Goal: Entertainment & Leisure: Browse casually

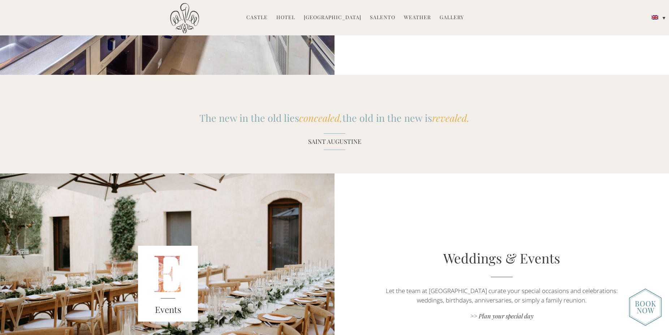
scroll to position [995, 0]
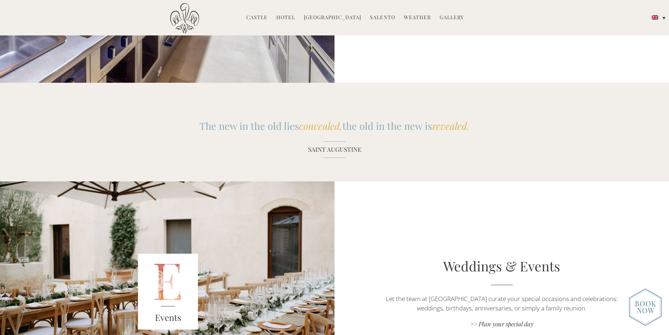
click at [447, 19] on link "Gallery" at bounding box center [452, 18] width 24 height 8
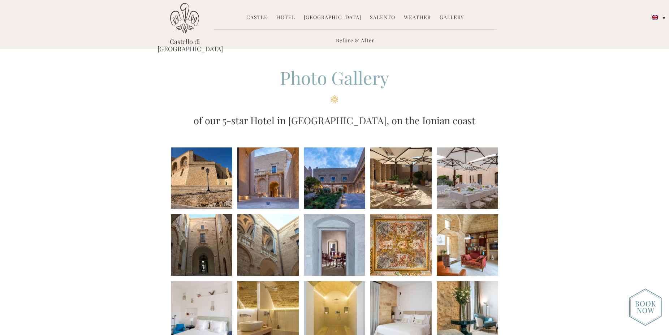
click at [183, 181] on li at bounding box center [201, 177] width 61 height 61
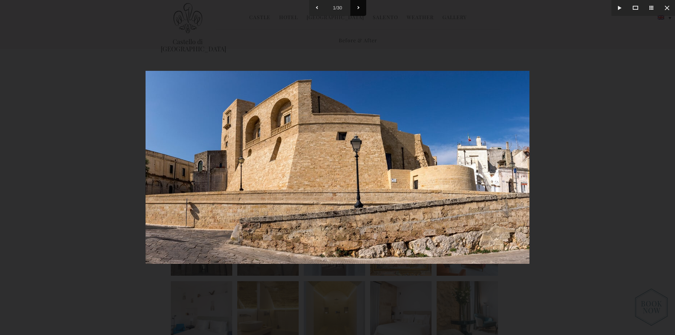
click at [361, 7] on button at bounding box center [358, 8] width 16 height 16
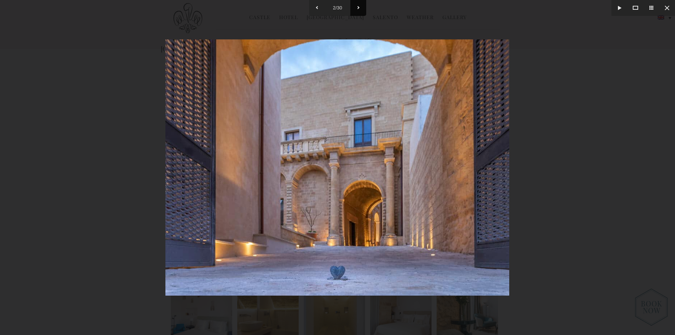
click at [361, 7] on button at bounding box center [358, 8] width 16 height 16
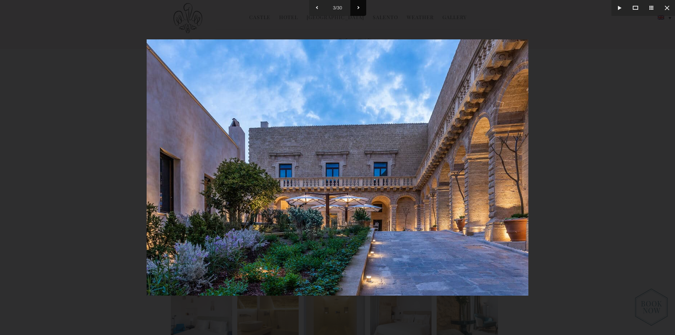
click at [361, 7] on button at bounding box center [358, 8] width 16 height 16
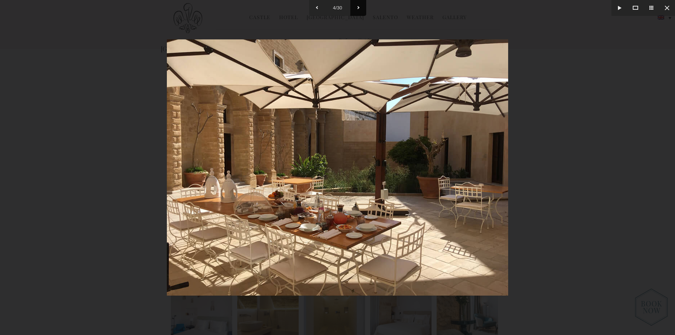
click at [361, 7] on button at bounding box center [358, 8] width 16 height 16
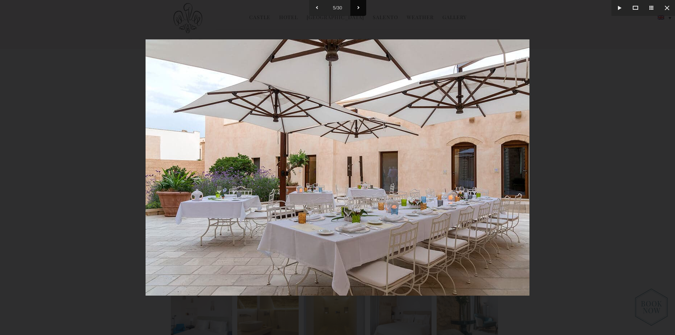
click at [361, 7] on button at bounding box center [358, 8] width 16 height 16
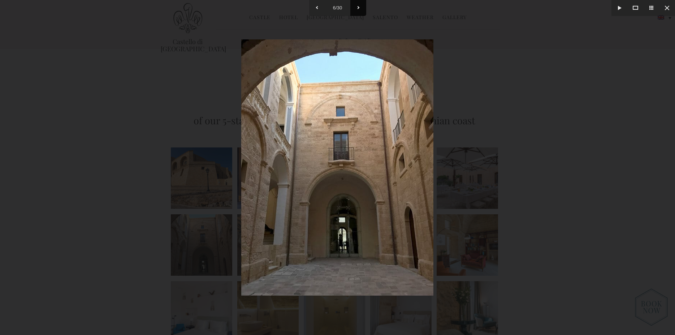
click at [361, 7] on button at bounding box center [358, 8] width 16 height 16
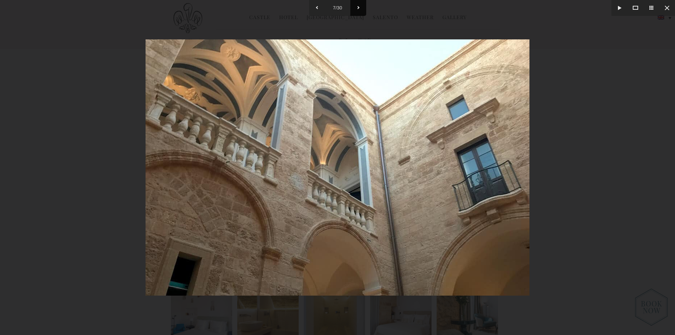
click at [358, 9] on button at bounding box center [358, 8] width 16 height 16
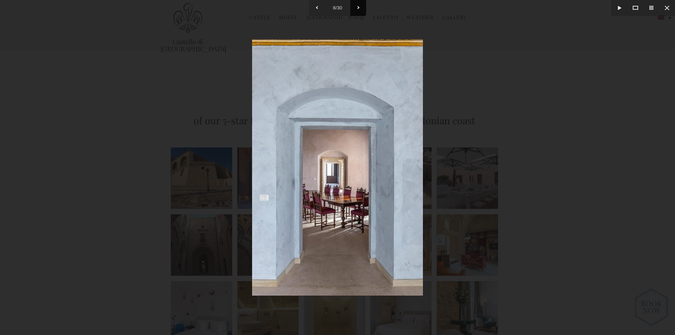
click at [358, 9] on button at bounding box center [358, 8] width 16 height 16
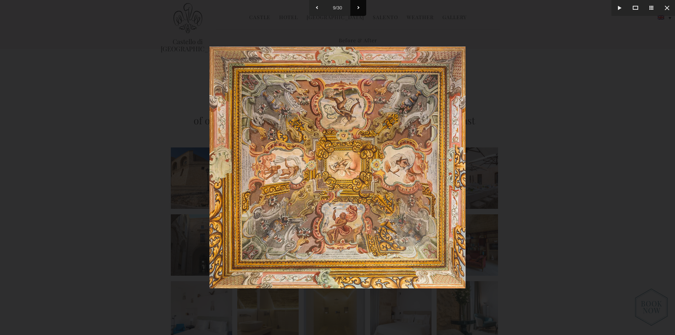
click at [358, 9] on button at bounding box center [358, 8] width 16 height 16
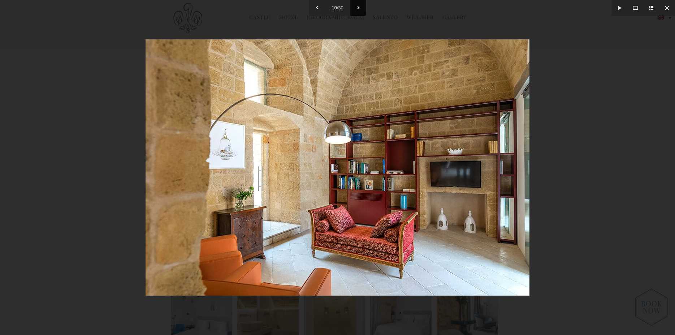
click at [358, 9] on button at bounding box center [358, 8] width 16 height 16
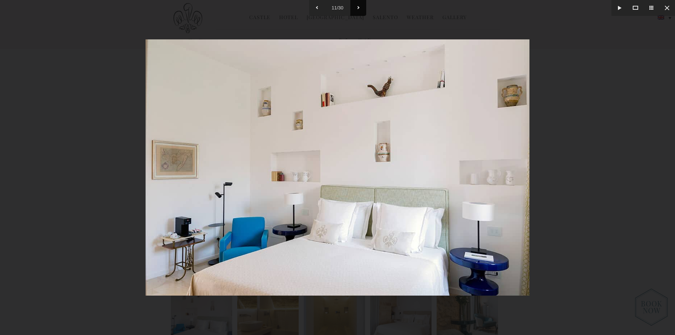
click at [359, 5] on button at bounding box center [358, 8] width 16 height 16
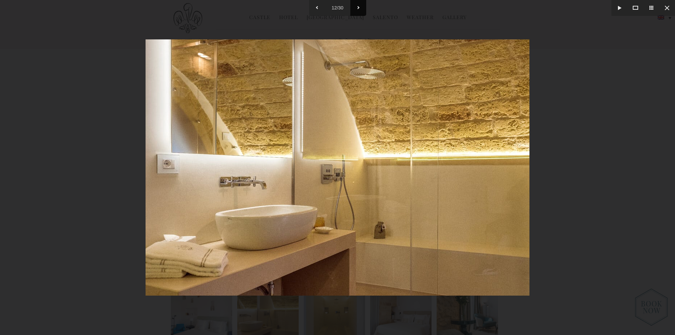
click at [359, 9] on button at bounding box center [358, 8] width 16 height 16
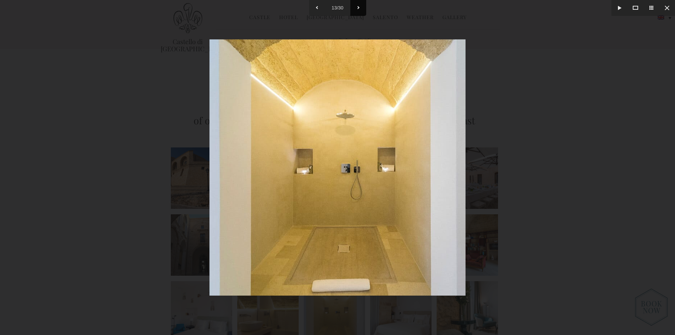
click at [359, 9] on button at bounding box center [358, 8] width 16 height 16
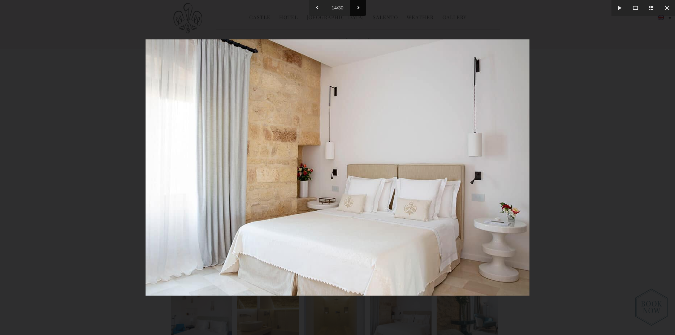
click at [359, 9] on button at bounding box center [358, 8] width 16 height 16
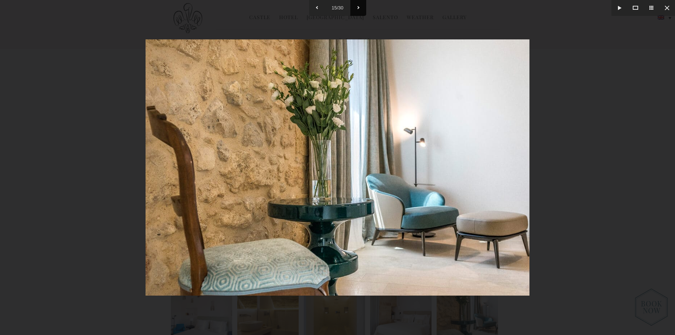
click at [364, 10] on button at bounding box center [358, 8] width 16 height 16
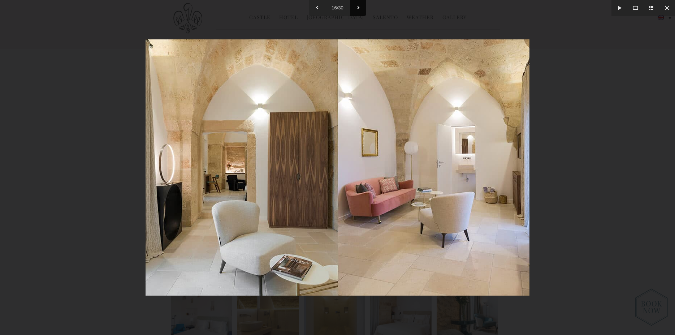
click at [361, 7] on button at bounding box center [358, 8] width 16 height 16
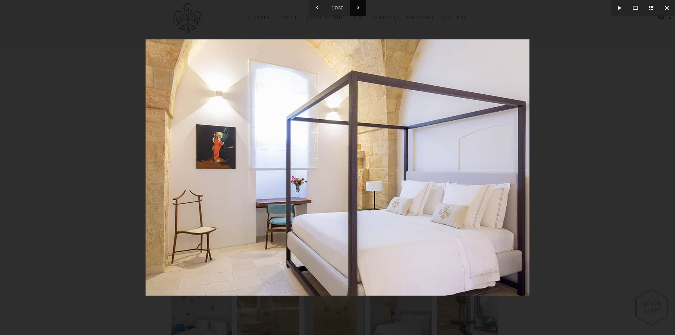
click at [361, 7] on button at bounding box center [358, 8] width 16 height 16
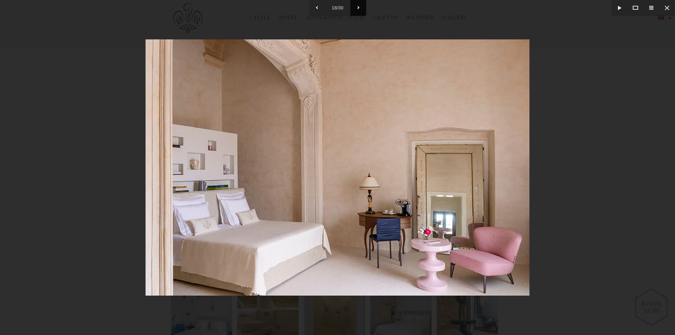
click at [361, 7] on button at bounding box center [358, 8] width 16 height 16
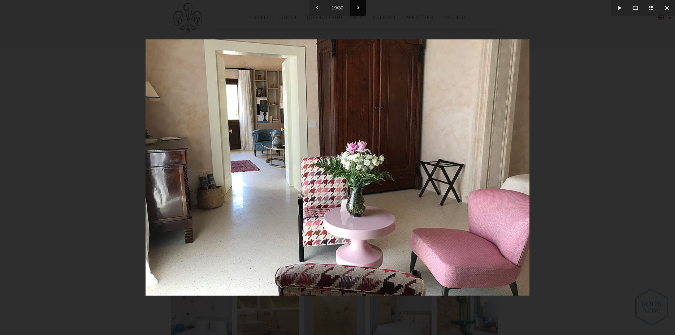
click at [361, 7] on button at bounding box center [358, 8] width 16 height 16
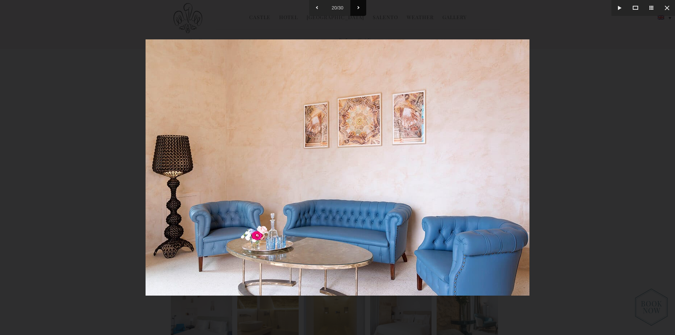
click at [361, 7] on button at bounding box center [358, 8] width 16 height 16
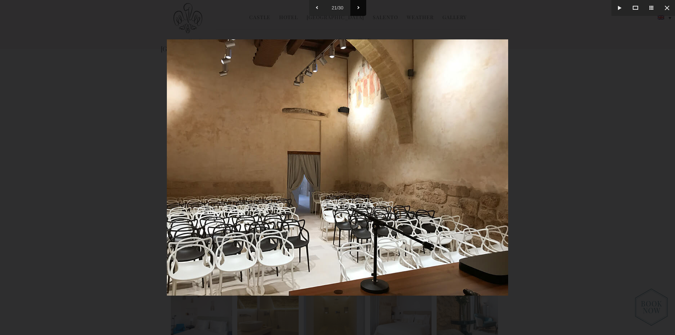
click at [361, 7] on button at bounding box center [358, 8] width 16 height 16
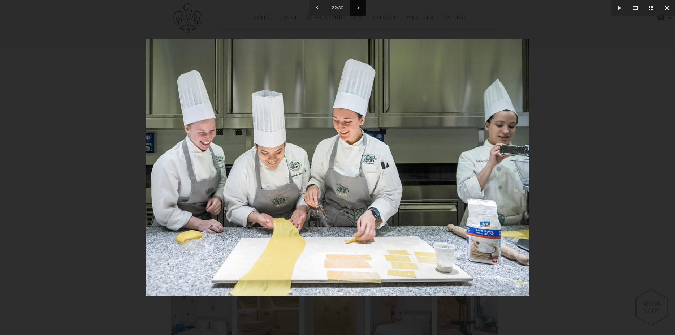
click at [361, 7] on button at bounding box center [358, 8] width 16 height 16
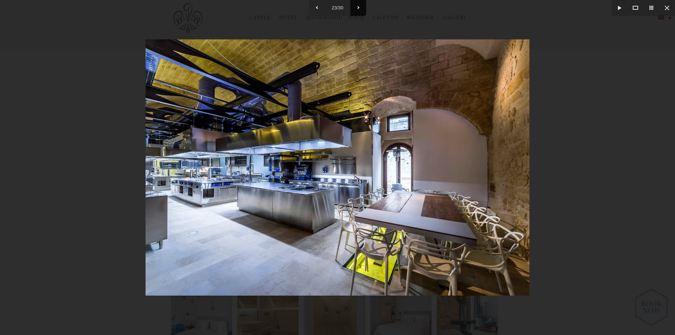
click at [357, 10] on button at bounding box center [358, 8] width 16 height 16
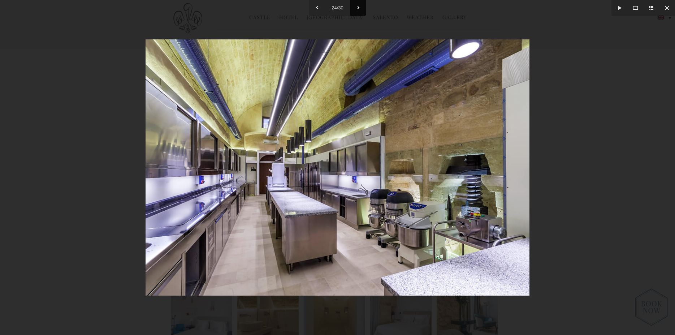
click at [358, 10] on button at bounding box center [358, 8] width 16 height 16
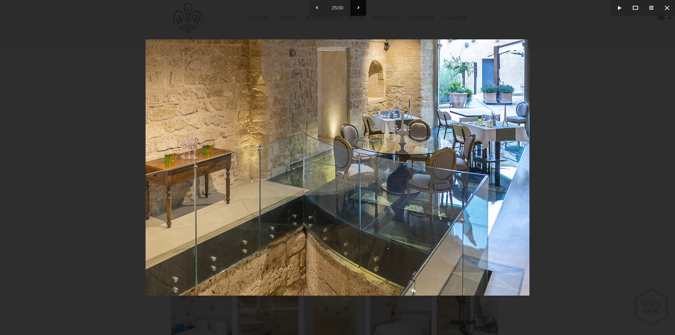
click at [358, 10] on button at bounding box center [358, 8] width 16 height 16
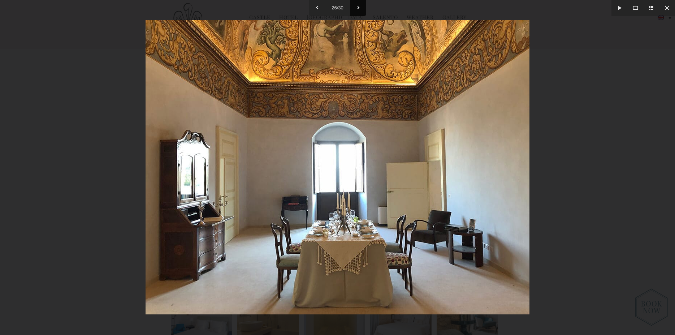
click at [358, 10] on button at bounding box center [358, 8] width 16 height 16
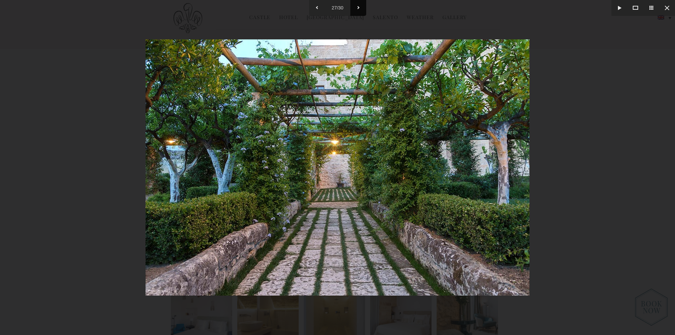
click at [358, 10] on button at bounding box center [358, 8] width 16 height 16
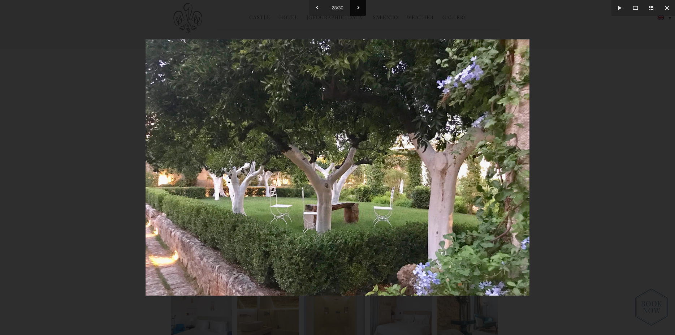
click at [358, 10] on button at bounding box center [358, 8] width 16 height 16
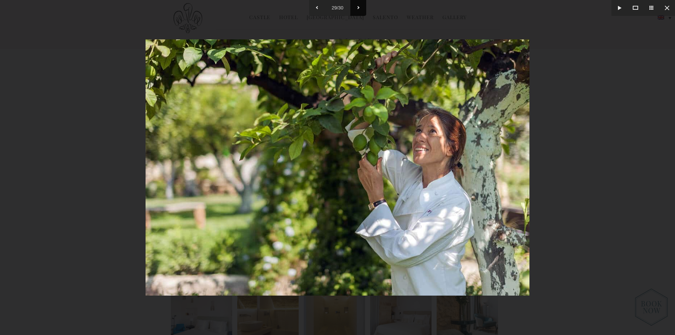
click at [358, 10] on button at bounding box center [358, 8] width 16 height 16
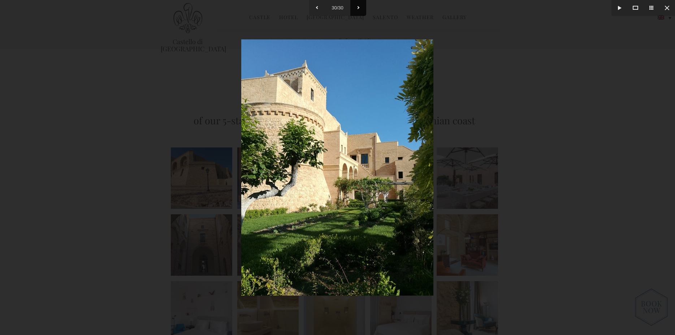
click at [358, 10] on button at bounding box center [358, 8] width 16 height 16
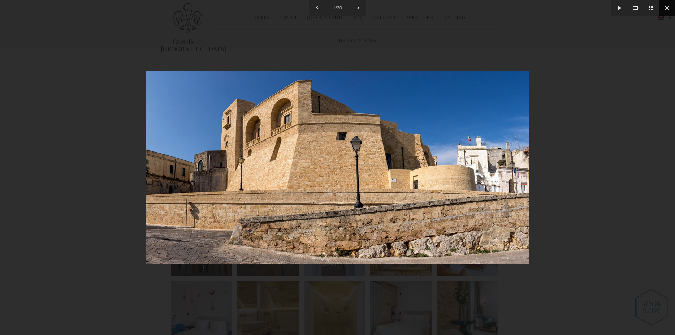
click at [669, 6] on button at bounding box center [667, 8] width 16 height 16
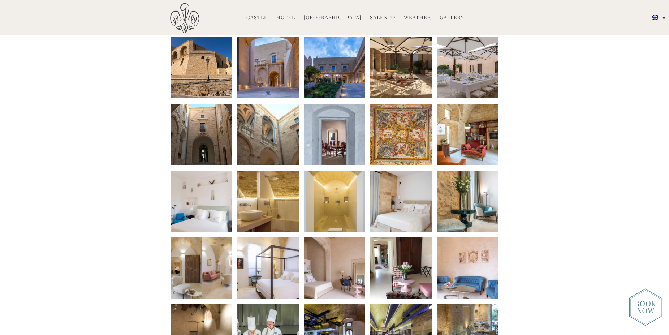
scroll to position [258, 0]
